Goal: Task Accomplishment & Management: Use online tool/utility

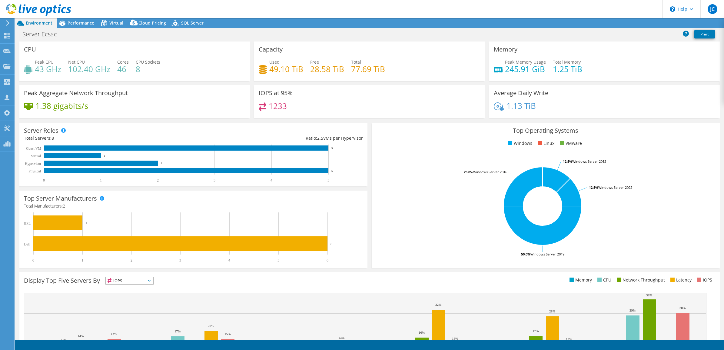
select select "USD"
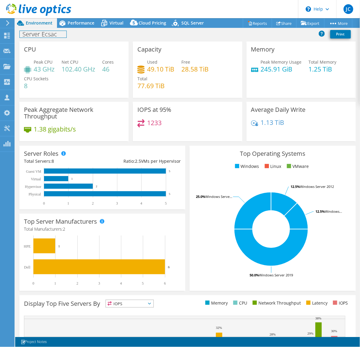
click at [29, 34] on h1 "Server Ecsac" at bounding box center [43, 34] width 47 height 7
paste h1
click at [80, 34] on link at bounding box center [80, 34] width 8 height 8
click at [82, 25] on span "Performance" at bounding box center [81, 23] width 27 height 6
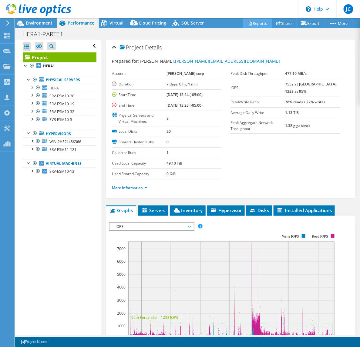
click at [258, 23] on link "Reports" at bounding box center [257, 22] width 29 height 9
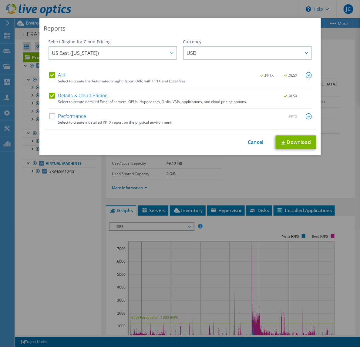
click at [61, 116] on label "Performance" at bounding box center [67, 116] width 37 height 6
click at [0, 0] on input "Performance" at bounding box center [0, 0] width 0 height 0
click at [170, 53] on icon at bounding box center [171, 53] width 3 height 2
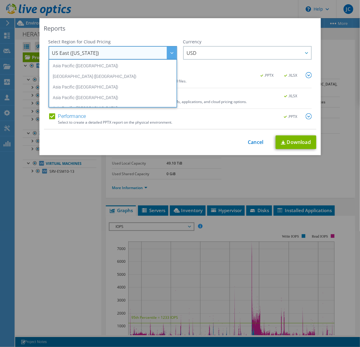
click at [170, 52] on icon at bounding box center [171, 53] width 3 height 2
click at [198, 146] on div "This process may take a while, please wait... Cancel Download" at bounding box center [180, 142] width 272 height 14
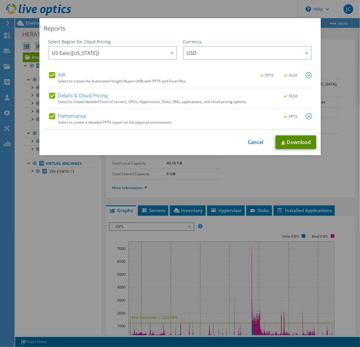
click at [294, 144] on link "Download" at bounding box center [295, 142] width 41 height 14
click at [203, 143] on div "This process may take a while, please wait... Cancel Download" at bounding box center [180, 142] width 272 height 14
click at [258, 140] on link "Cancel" at bounding box center [255, 142] width 15 height 6
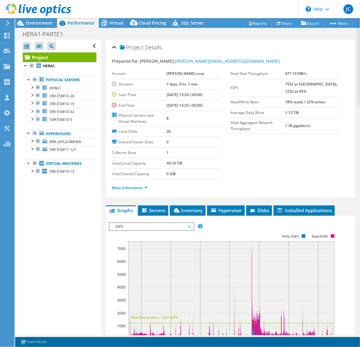
click at [250, 152] on section "Prepared for: Ana Asto, Ana.asto@esmeraldacorp.pe Account Esmeralda corp Durati…" at bounding box center [230, 127] width 237 height 138
click at [38, 23] on span "Environment" at bounding box center [39, 23] width 27 height 6
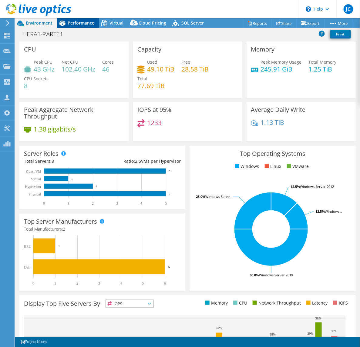
click at [84, 23] on span "Performance" at bounding box center [81, 23] width 27 height 6
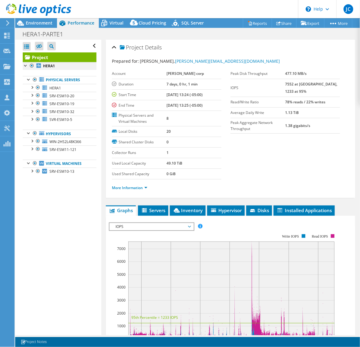
click at [32, 66] on div at bounding box center [32, 65] width 6 height 7
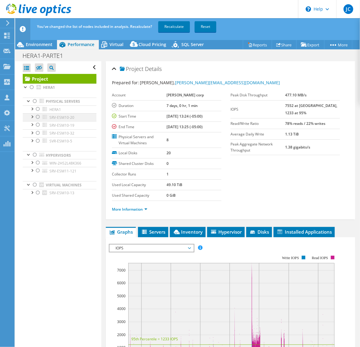
click at [38, 118] on div at bounding box center [38, 116] width 6 height 7
click at [182, 21] on div "You've changed the list of nodes included in analysis. Recalculate? Recalculate…" at bounding box center [198, 26] width 326 height 17
click at [184, 23] on link "Recalculate" at bounding box center [174, 26] width 32 height 11
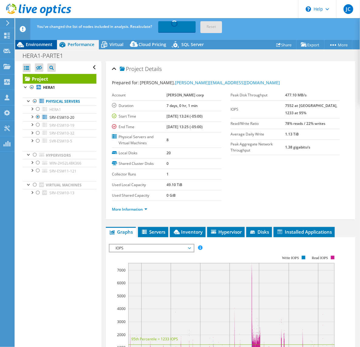
click at [40, 45] on span "Environment" at bounding box center [39, 44] width 27 height 6
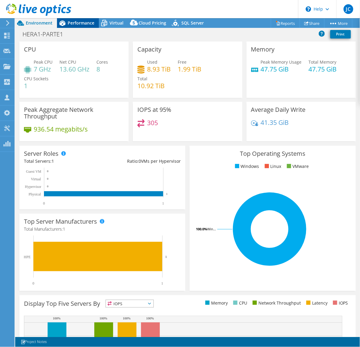
click at [80, 27] on div "Performance" at bounding box center [78, 23] width 42 height 10
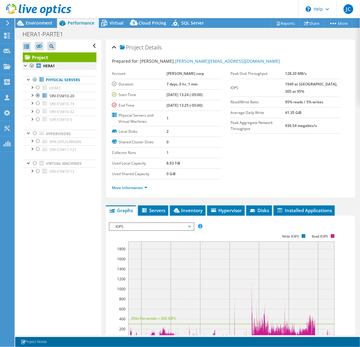
click at [30, 65] on div at bounding box center [32, 65] width 6 height 7
click at [31, 65] on div "Project HERA1 Physical Servers HERA1" at bounding box center [60, 116] width 74 height 129
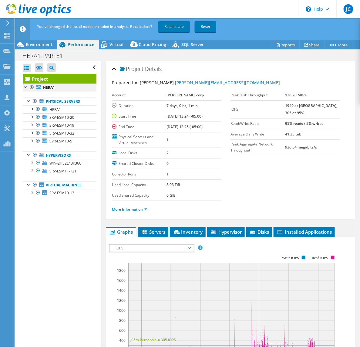
click at [32, 87] on div at bounding box center [32, 87] width 6 height 7
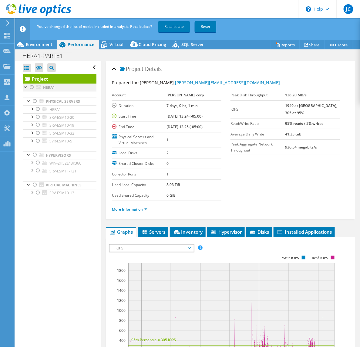
click at [32, 87] on div at bounding box center [32, 87] width 6 height 7
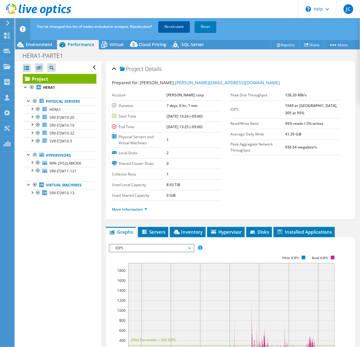
click at [176, 23] on link "Recalculate" at bounding box center [174, 26] width 32 height 11
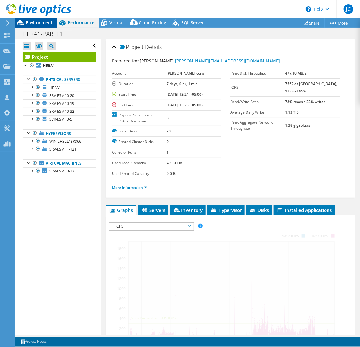
click at [32, 24] on span "Environment" at bounding box center [39, 23] width 27 height 6
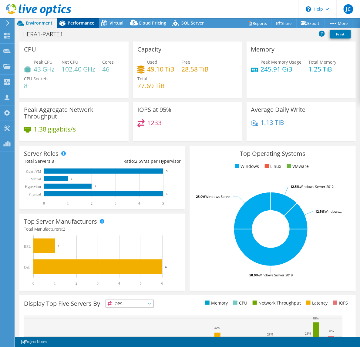
click at [87, 19] on div "Performance" at bounding box center [78, 23] width 42 height 10
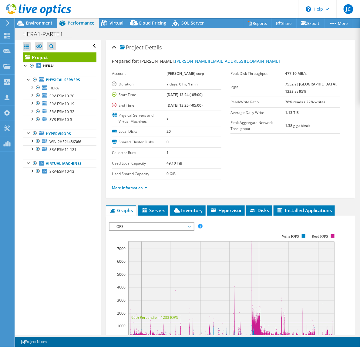
click at [138, 230] on span "IOPS" at bounding box center [151, 226] width 78 height 7
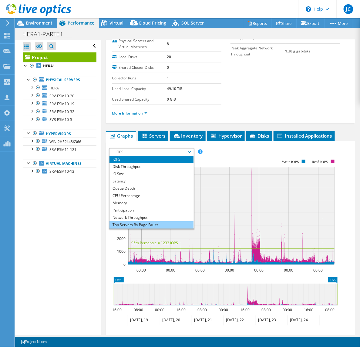
scroll to position [76, 0]
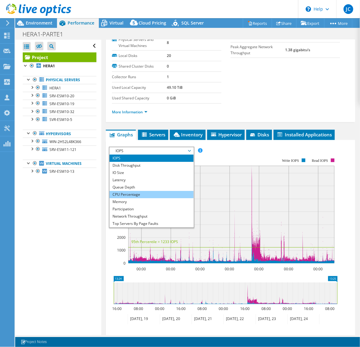
click at [128, 191] on li "CPU Percentage" at bounding box center [151, 194] width 84 height 7
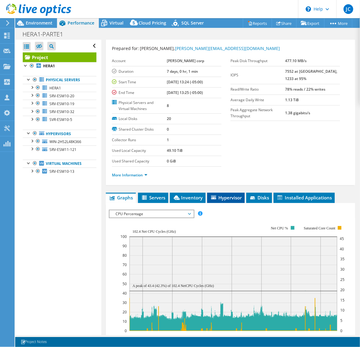
scroll to position [0, 0]
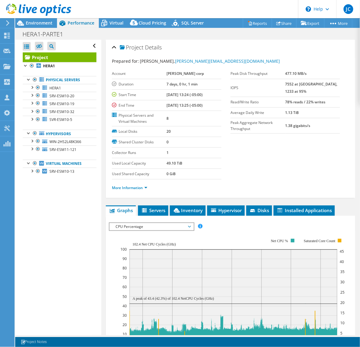
click at [143, 229] on span "CPU Percentage" at bounding box center [151, 226] width 78 height 7
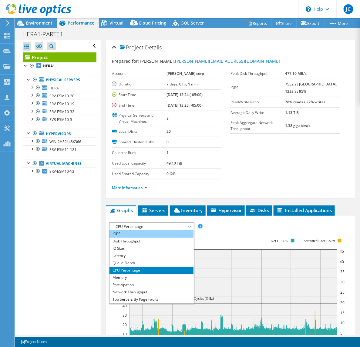
click at [115, 235] on li "IOPS" at bounding box center [151, 233] width 84 height 7
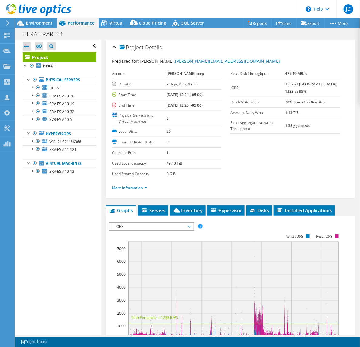
scroll to position [10, 0]
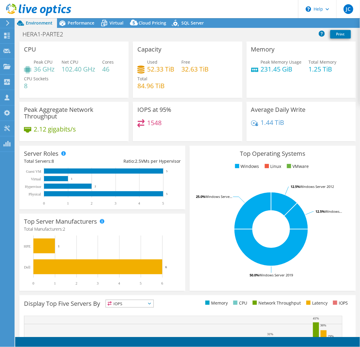
select select "SouthAmerica"
select select "USD"
click at [49, 31] on h1 "HERA1-PARTE2" at bounding box center [46, 34] width 53 height 7
drag, startPoint x: 64, startPoint y: 32, endPoint x: 22, endPoint y: 32, distance: 42.1
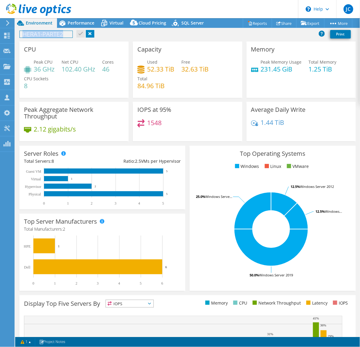
click at [22, 32] on h1 "HERA1-PARTE2" at bounding box center [46, 34] width 53 height 7
copy h1 "HERA1-PARTE2"
click at [61, 48] on div "CPU Peak CPU 36 GHz Net CPU 102.40 GHz Cores 46 CPU Sockets 8" at bounding box center [73, 69] width 109 height 56
click at [75, 23] on span "Performance" at bounding box center [81, 23] width 27 height 6
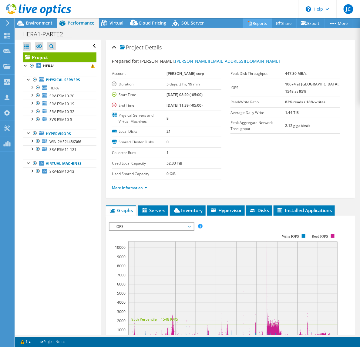
click at [260, 25] on link "Reports" at bounding box center [257, 22] width 29 height 9
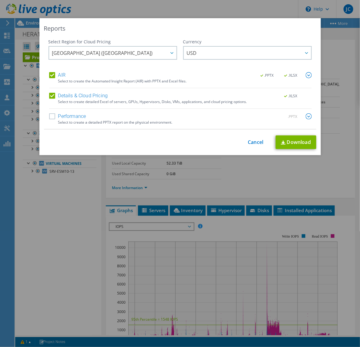
click at [49, 117] on label "Performance" at bounding box center [67, 116] width 37 height 6
click at [0, 0] on input "Performance" at bounding box center [0, 0] width 0 height 0
click at [286, 143] on link "Download" at bounding box center [295, 142] width 41 height 14
click at [190, 147] on div "This process may take a while, please wait... Cancel Download" at bounding box center [180, 142] width 272 height 14
click at [248, 143] on link "Cancel" at bounding box center [255, 142] width 15 height 6
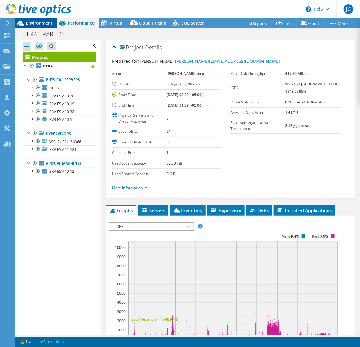
click at [28, 21] on span "Environment" at bounding box center [39, 23] width 27 height 6
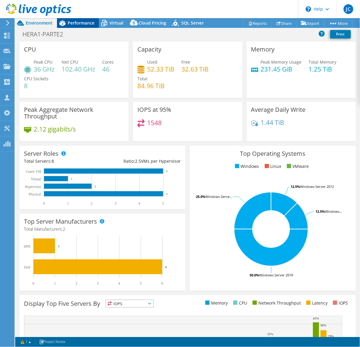
click at [82, 23] on span "Performance" at bounding box center [81, 23] width 27 height 6
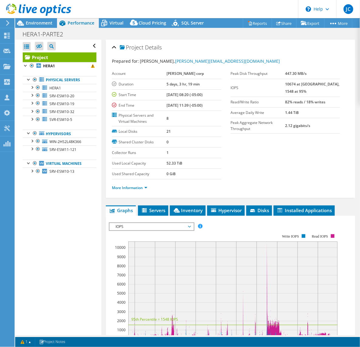
click at [64, 240] on div "Open All Close All Hide Excluded Nodes Project Tree Filter" at bounding box center [58, 187] width 86 height 295
click at [61, 148] on span "SRV-ESM11-121" at bounding box center [62, 149] width 27 height 5
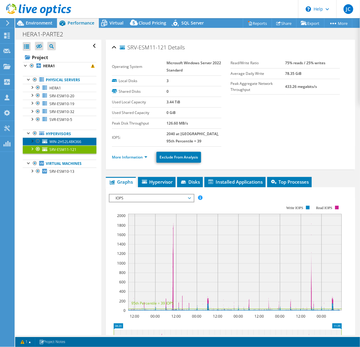
click at [73, 143] on span "WIN-2HS2L48K366" at bounding box center [65, 141] width 32 height 5
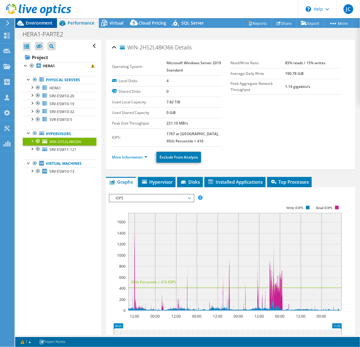
click at [35, 23] on span "Environment" at bounding box center [39, 23] width 27 height 6
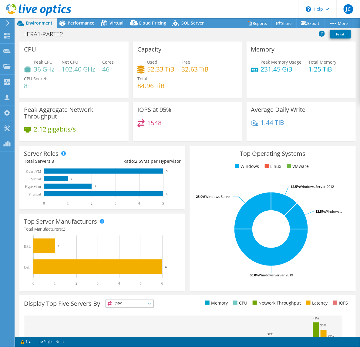
click at [136, 97] on div "Capacity Used 52.33 TiB Free 32.63 TiB Total 84.96 TiB" at bounding box center [187, 69] width 109 height 56
click at [133, 94] on div "Capacity Used 52.33 TiB Free 32.63 TiB Total 84.96 TiB" at bounding box center [187, 69] width 109 height 56
click at [133, 96] on div "Capacity Used 52.33 TiB Free 32.63 TiB Total 84.96 TiB" at bounding box center [187, 69] width 109 height 56
click at [60, 88] on div "Peak CPU 36 GHz Net CPU 102.40 GHz Cores 46 CPU Sockets 8" at bounding box center [74, 77] width 100 height 36
click at [72, 21] on span "Performance" at bounding box center [81, 23] width 27 height 6
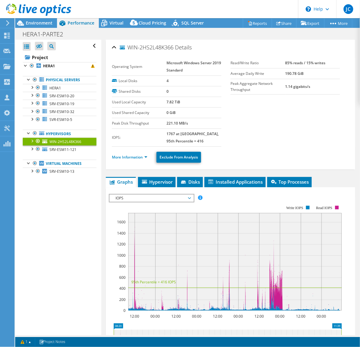
drag, startPoint x: 65, startPoint y: 204, endPoint x: 63, endPoint y: 215, distance: 11.8
click at [65, 205] on div "Open All Close All Hide Excluded Nodes Project Tree Filter" at bounding box center [58, 187] width 86 height 295
click at [66, 248] on div "Open All Close All Hide Excluded Nodes Project Tree Filter" at bounding box center [58, 187] width 86 height 295
click at [37, 24] on span "Environment" at bounding box center [39, 23] width 27 height 6
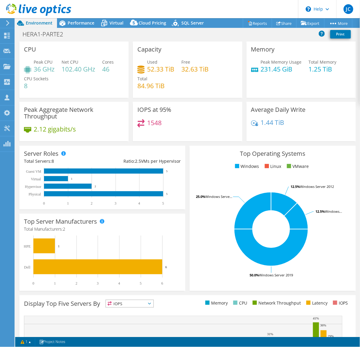
click at [166, 144] on div "Server Roles Physical Servers represent bare metal servers that were targets of…" at bounding box center [102, 178] width 170 height 68
click at [77, 25] on span "Performance" at bounding box center [81, 23] width 27 height 6
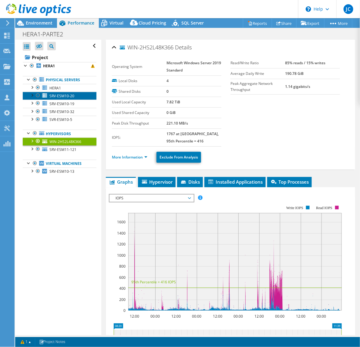
click at [65, 97] on span "SRV-ESM10-20" at bounding box center [61, 95] width 25 height 5
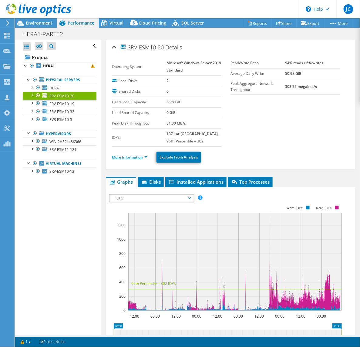
click at [129, 158] on link "More Information" at bounding box center [129, 156] width 35 height 5
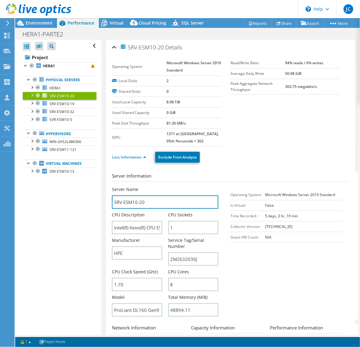
drag, startPoint x: 105, startPoint y: 201, endPoint x: 94, endPoint y: 202, distance: 10.6
click at [94, 202] on div "Open All Close All Hide Excluded Nodes Project Tree Filter" at bounding box center [187, 187] width 344 height 295
click at [90, 226] on div "Open All Close All Hide Excluded Nodes Project Tree Filter" at bounding box center [58, 187] width 86 height 295
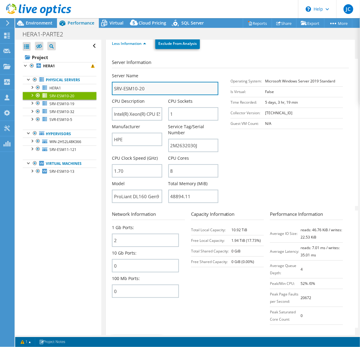
click at [149, 85] on input "SRV-ESM10-20" at bounding box center [165, 88] width 106 height 13
click at [85, 229] on div "Open All Close All Hide Excluded Nodes Project Tree Filter" at bounding box center [58, 187] width 86 height 295
click at [31, 67] on div at bounding box center [32, 65] width 6 height 7
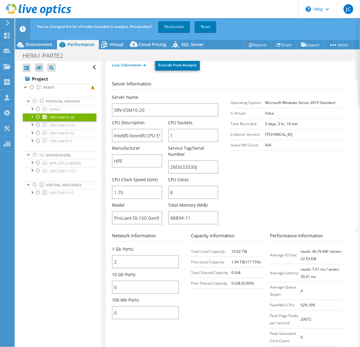
click at [38, 115] on div at bounding box center [38, 116] width 6 height 7
click at [165, 26] on link "Recalculate" at bounding box center [174, 26] width 32 height 11
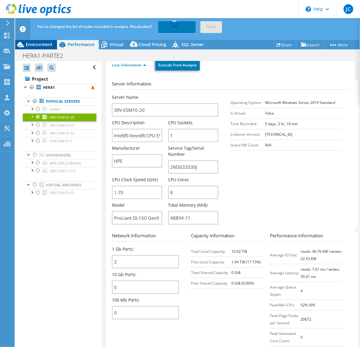
click at [43, 45] on span "Environment" at bounding box center [39, 44] width 27 height 6
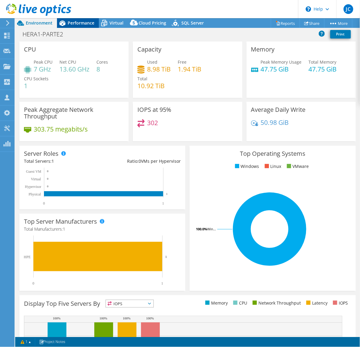
click at [83, 23] on span "Performance" at bounding box center [81, 23] width 27 height 6
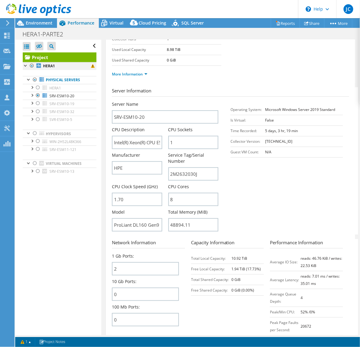
click at [31, 66] on div at bounding box center [32, 65] width 6 height 7
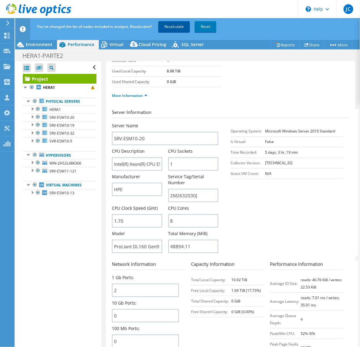
click at [173, 23] on link "Recalculate" at bounding box center [174, 26] width 32 height 11
click at [174, 26] on link "Recalculating..." at bounding box center [176, 26] width 37 height 11
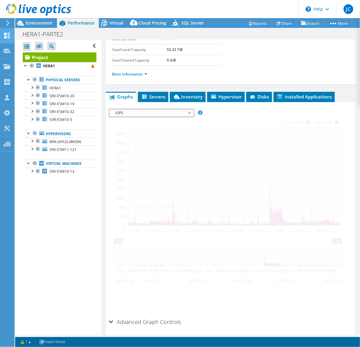
click at [41, 26] on div "Environment" at bounding box center [36, 23] width 42 height 10
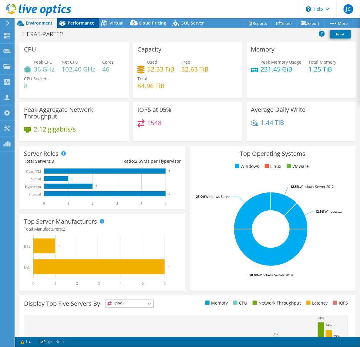
click at [72, 20] on div "Performance" at bounding box center [78, 23] width 42 height 10
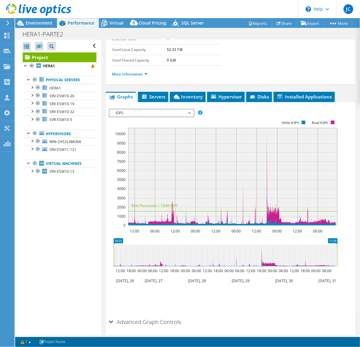
drag, startPoint x: 141, startPoint y: 113, endPoint x: 129, endPoint y: 125, distance: 17.4
click at [141, 113] on span "IOPS" at bounding box center [151, 112] width 78 height 7
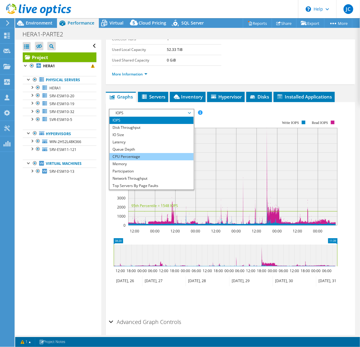
click at [132, 158] on li "CPU Percentage" at bounding box center [151, 156] width 84 height 7
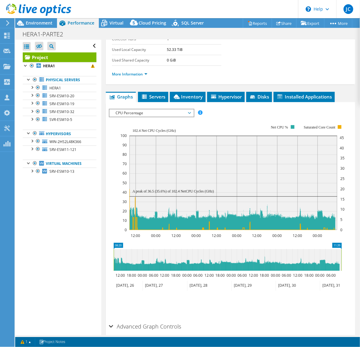
click at [132, 115] on span "CPU Percentage" at bounding box center [151, 112] width 78 height 7
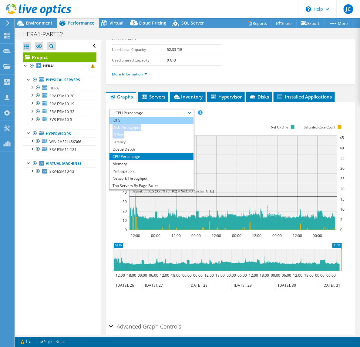
drag, startPoint x: 135, startPoint y: 136, endPoint x: 137, endPoint y: 123, distance: 13.8
click at [137, 123] on ul "IOPS Disk Throughput IO Size Latency Queue Depth CPU Percentage Memory Page Fau…" at bounding box center [151, 153] width 84 height 73
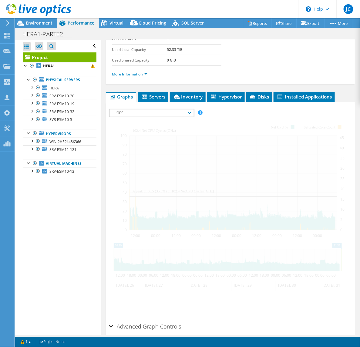
drag, startPoint x: 137, startPoint y: 123, endPoint x: 107, endPoint y: 135, distance: 32.7
click at [137, 123] on div at bounding box center [230, 214] width 243 height 211
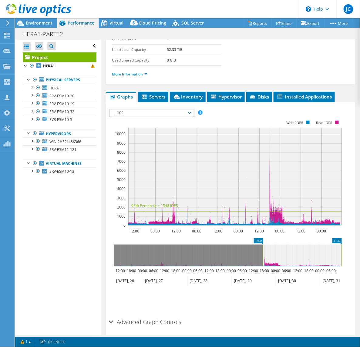
drag, startPoint x: 124, startPoint y: 240, endPoint x: 266, endPoint y: 230, distance: 142.7
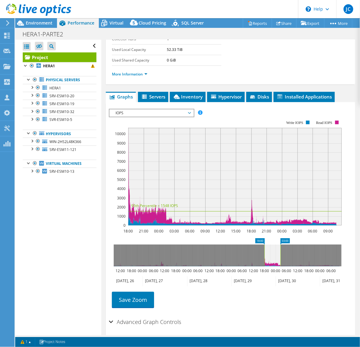
drag, startPoint x: 338, startPoint y: 240, endPoint x: 276, endPoint y: 243, distance: 61.9
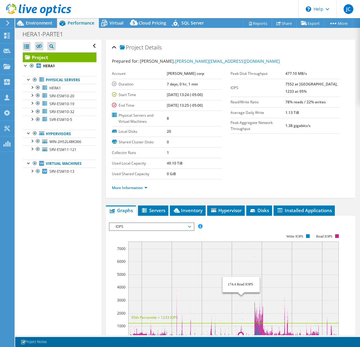
select select "USD"
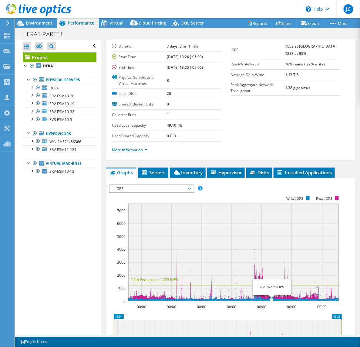
drag, startPoint x: 253, startPoint y: 299, endPoint x: 272, endPoint y: 301, distance: 18.9
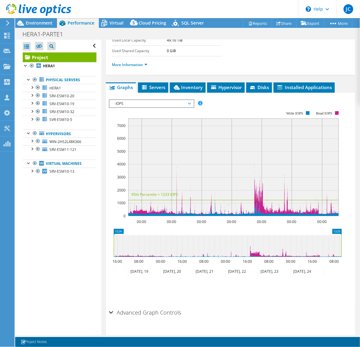
scroll to position [136, 0]
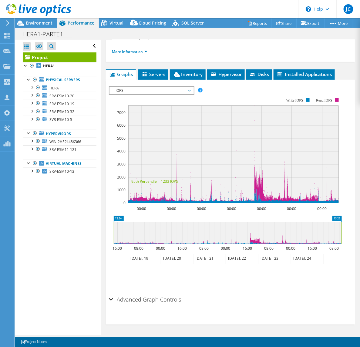
click at [251, 242] on icon at bounding box center [227, 233] width 227 height 22
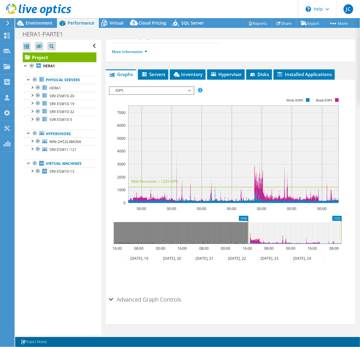
drag, startPoint x: 118, startPoint y: 219, endPoint x: 252, endPoint y: 220, distance: 134.2
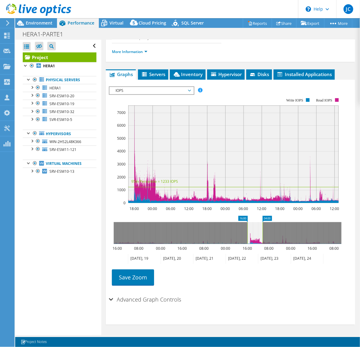
drag, startPoint x: 336, startPoint y: 217, endPoint x: 257, endPoint y: 220, distance: 78.8
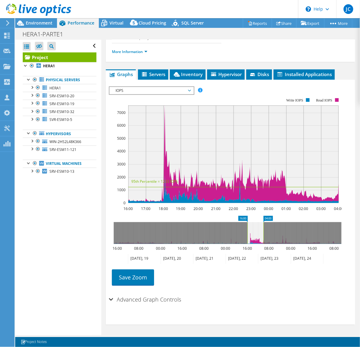
scroll to position [0, 0]
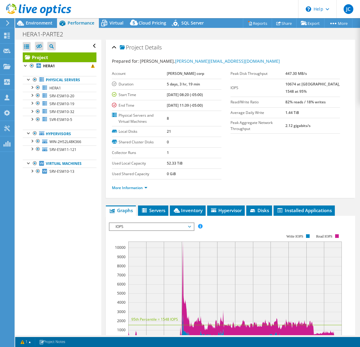
select select "SouthAmerica"
select select "USD"
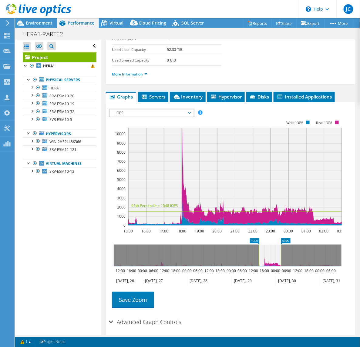
click at [28, 19] on div at bounding box center [35, 10] width 71 height 20
click at [29, 22] on span "Environment" at bounding box center [39, 23] width 27 height 6
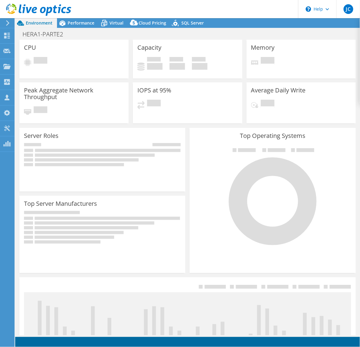
select select "SouthAmerica"
select select "USD"
